Goal: Information Seeking & Learning: Learn about a topic

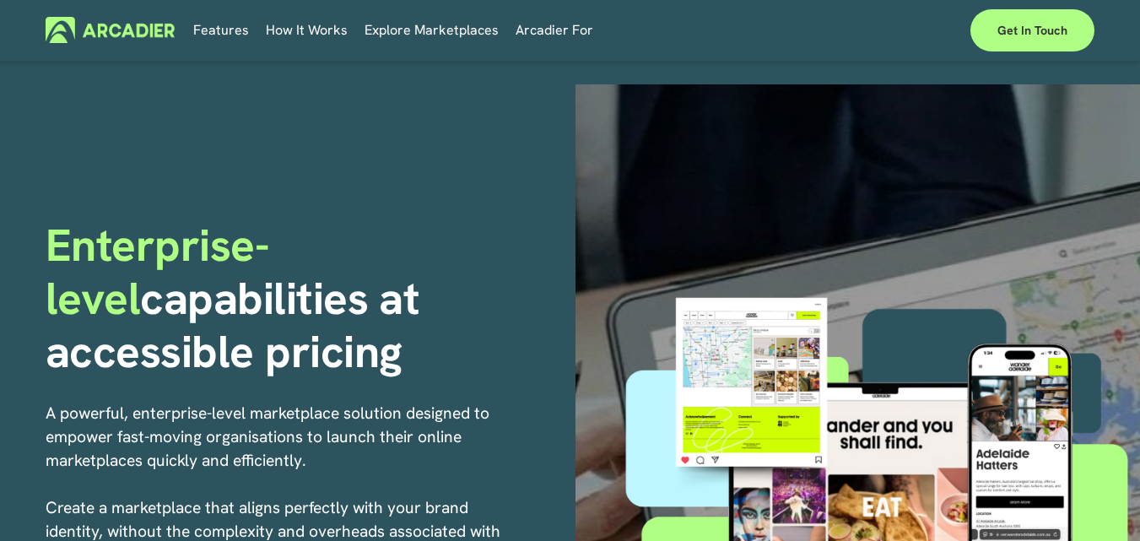
click at [409, 25] on link "Explore Marketplaces" at bounding box center [432, 30] width 134 height 26
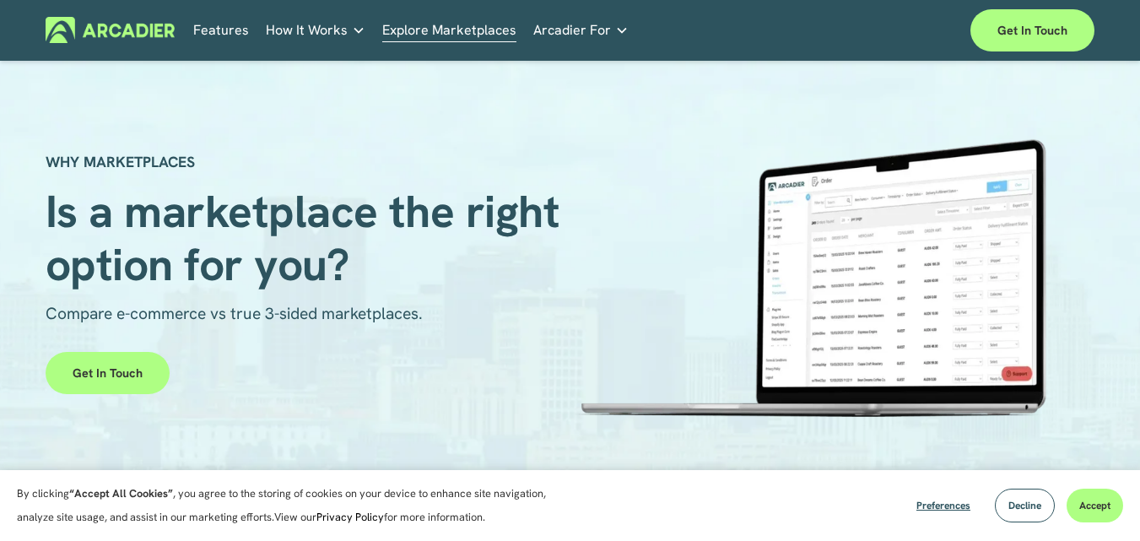
click at [229, 26] on link "Features" at bounding box center [221, 30] width 56 height 26
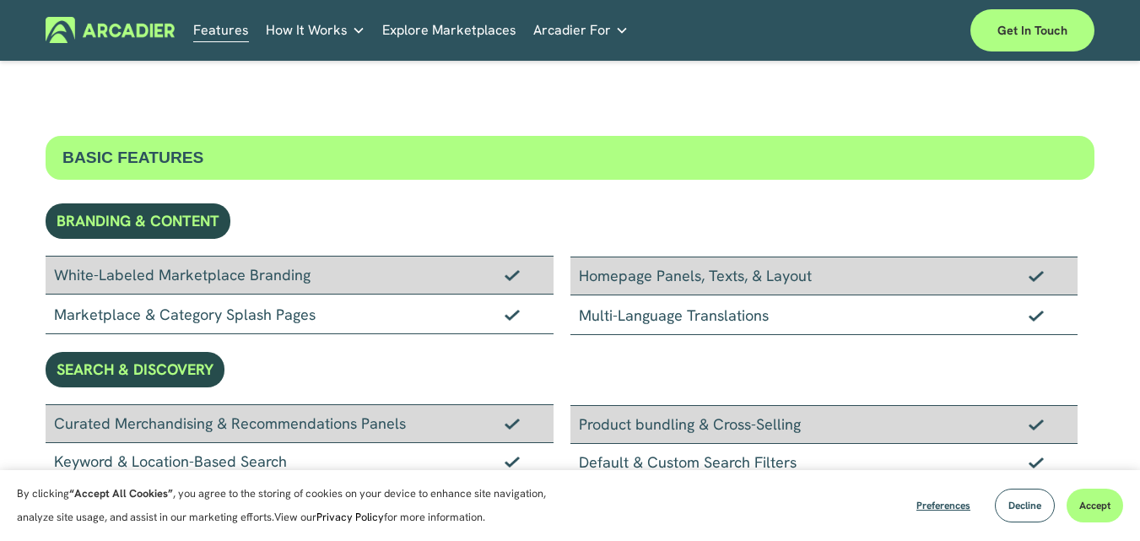
click at [281, 279] on div "White-Labeled Marketplace Branding" at bounding box center [299, 275] width 507 height 39
click at [0, 0] on link "Real Estate Whether you sell or rent out real estate, our marketplace tech seam…" at bounding box center [0, 0] width 0 height 0
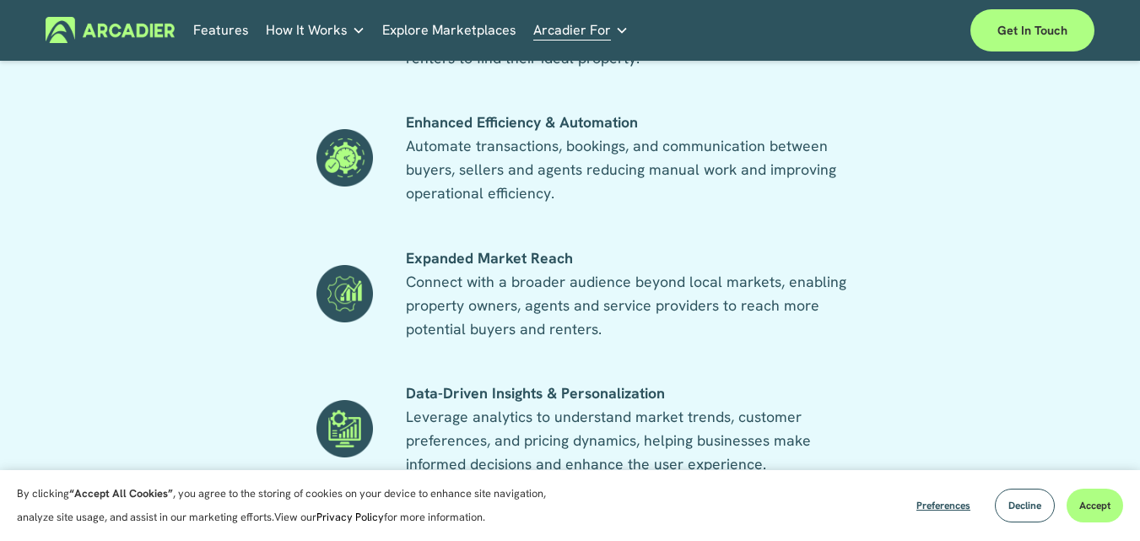
scroll to position [1266, 0]
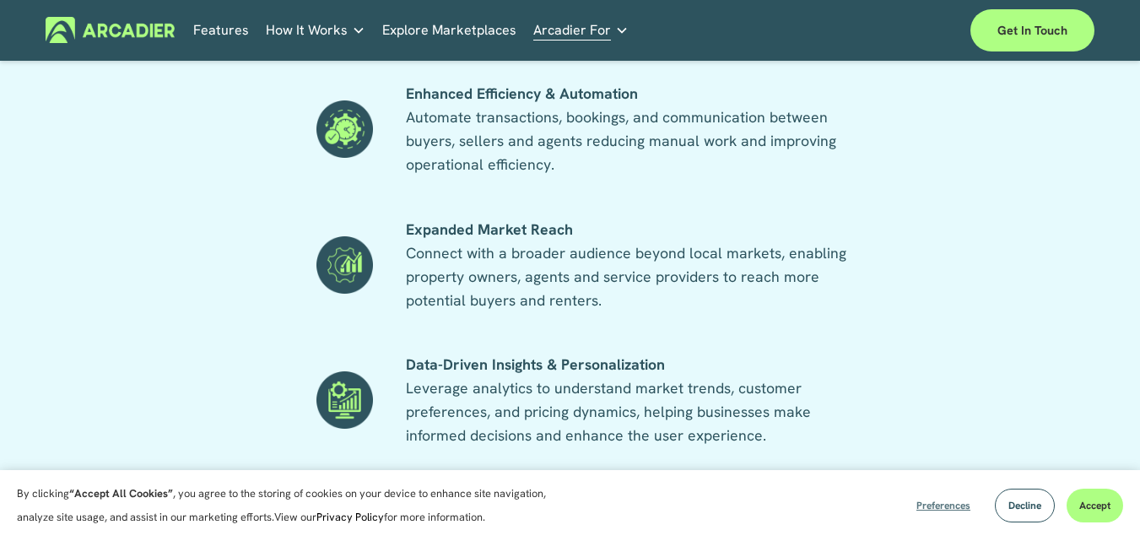
click at [939, 503] on span "Preferences" at bounding box center [944, 506] width 54 height 14
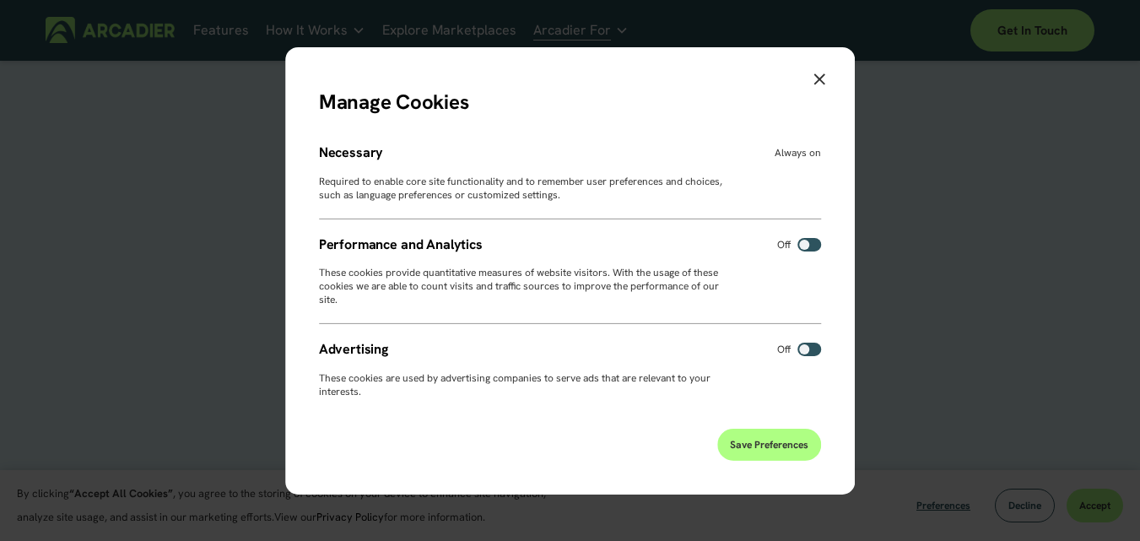
click at [815, 70] on button "Close" at bounding box center [819, 80] width 37 height 34
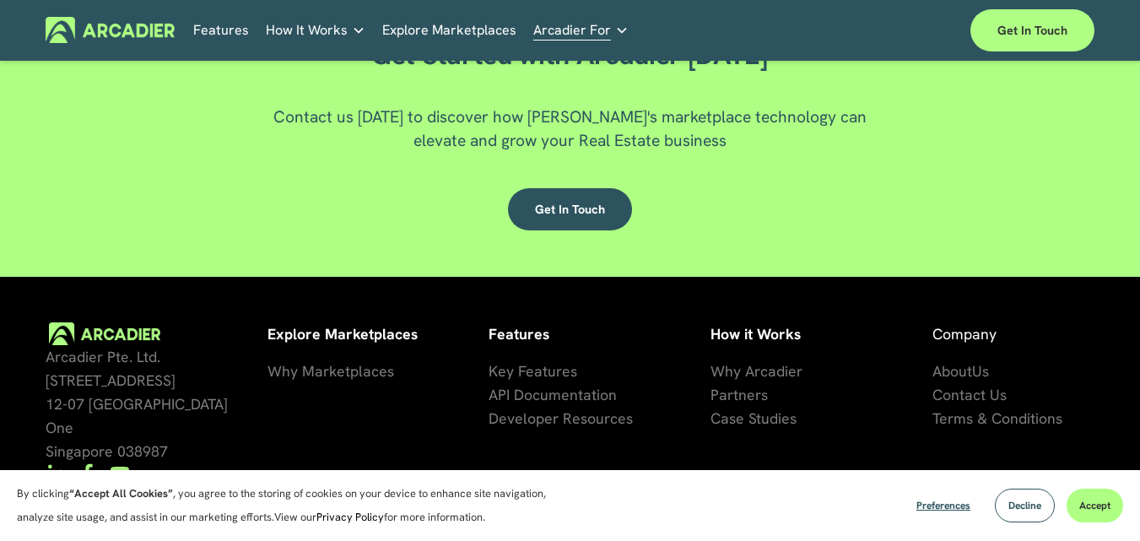
scroll to position [3208, 0]
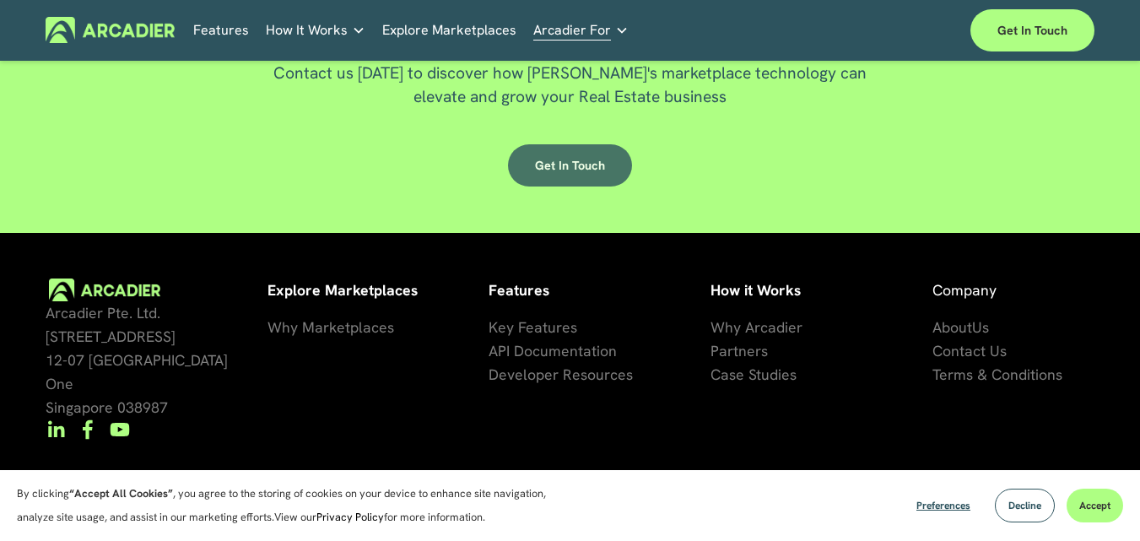
click at [560, 187] on link "Get in touch" at bounding box center [570, 165] width 124 height 42
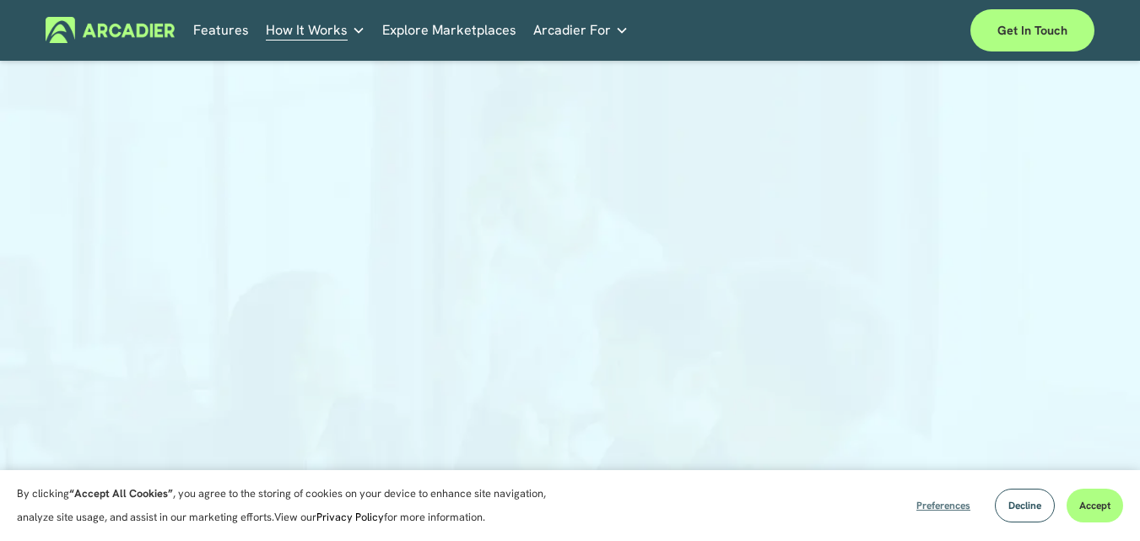
drag, startPoint x: 953, startPoint y: 504, endPoint x: 970, endPoint y: 506, distance: 17.0
click at [970, 506] on button "Preferences" at bounding box center [943, 506] width 79 height 34
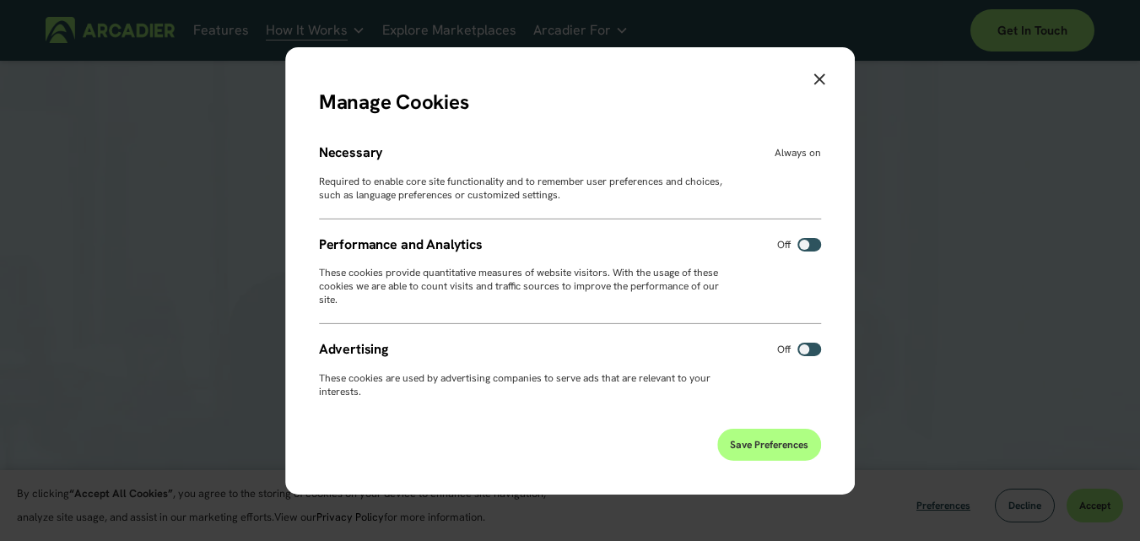
click at [823, 82] on icon "Close" at bounding box center [820, 78] width 11 height 11
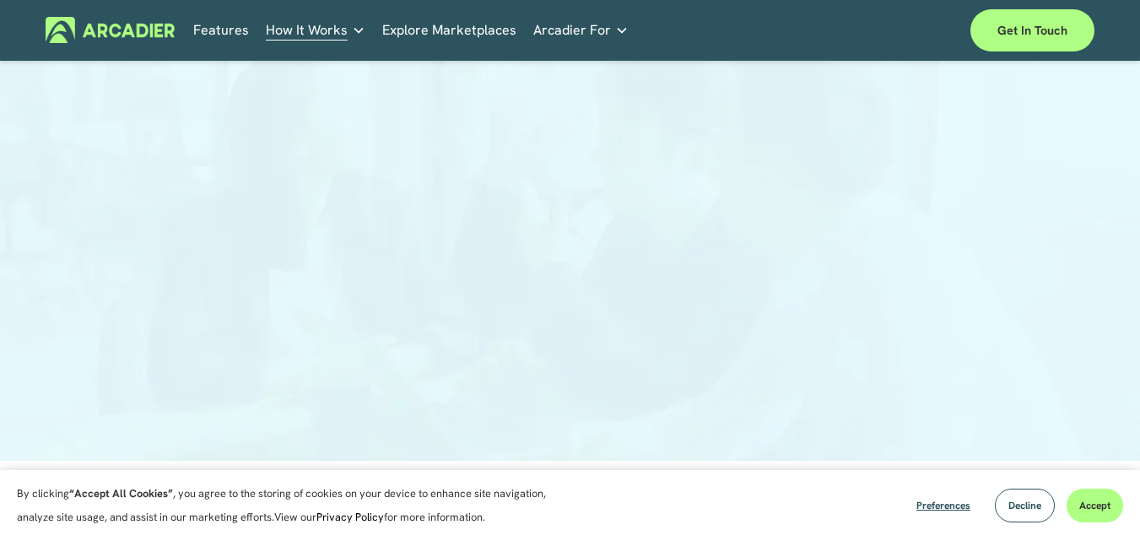
scroll to position [253, 0]
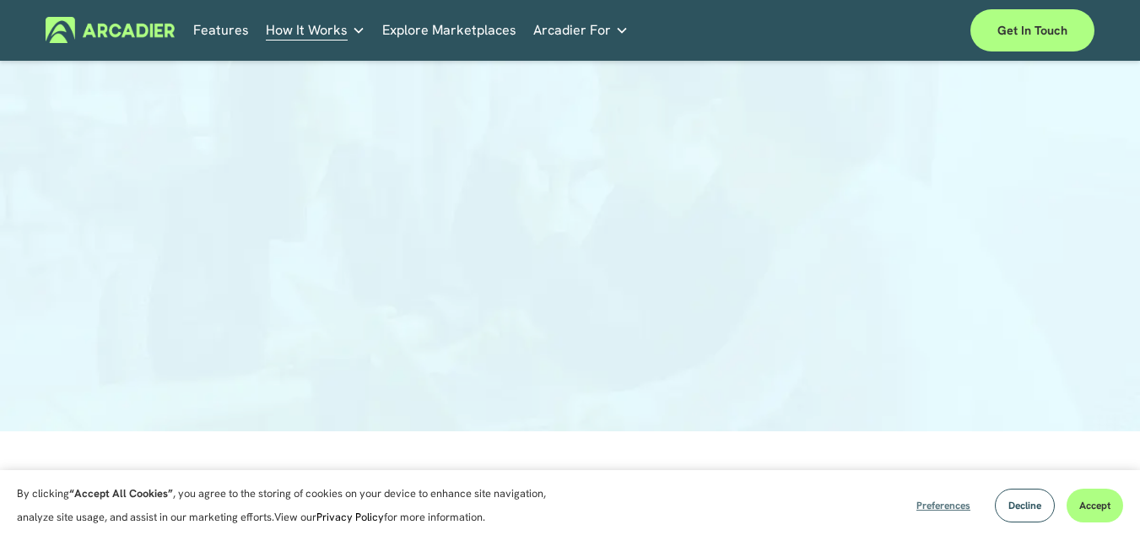
click at [953, 517] on button "Preferences" at bounding box center [943, 506] width 79 height 34
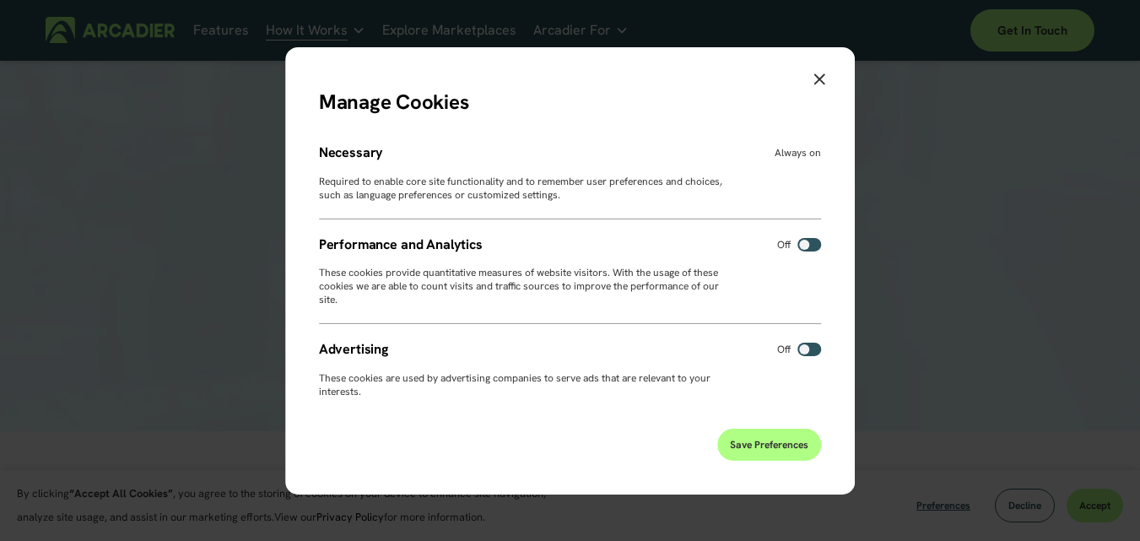
click at [777, 436] on button "Save Preferences" at bounding box center [769, 445] width 104 height 32
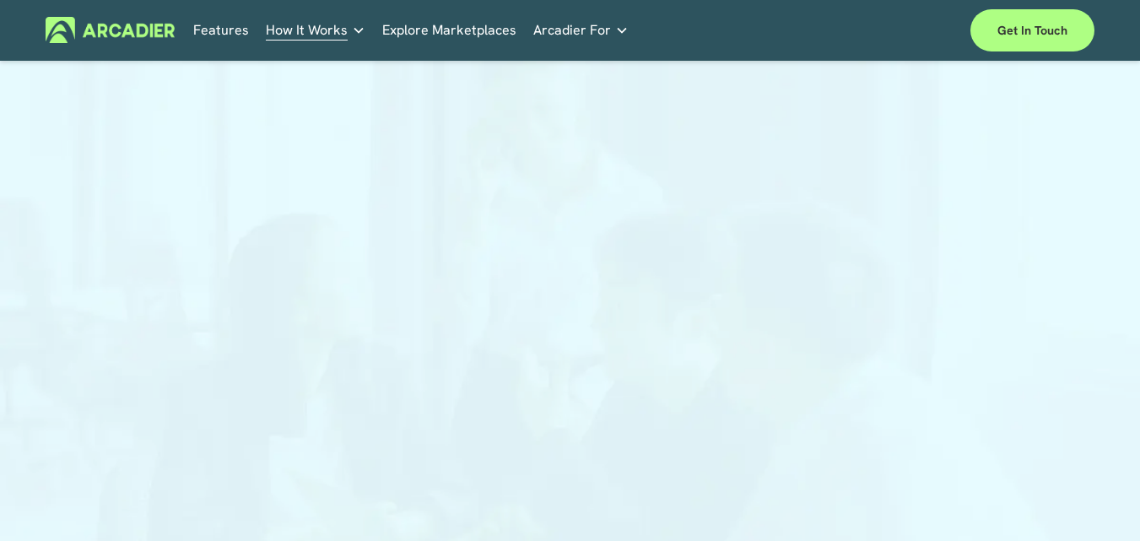
scroll to position [38, 0]
